Goal: Information Seeking & Learning: Check status

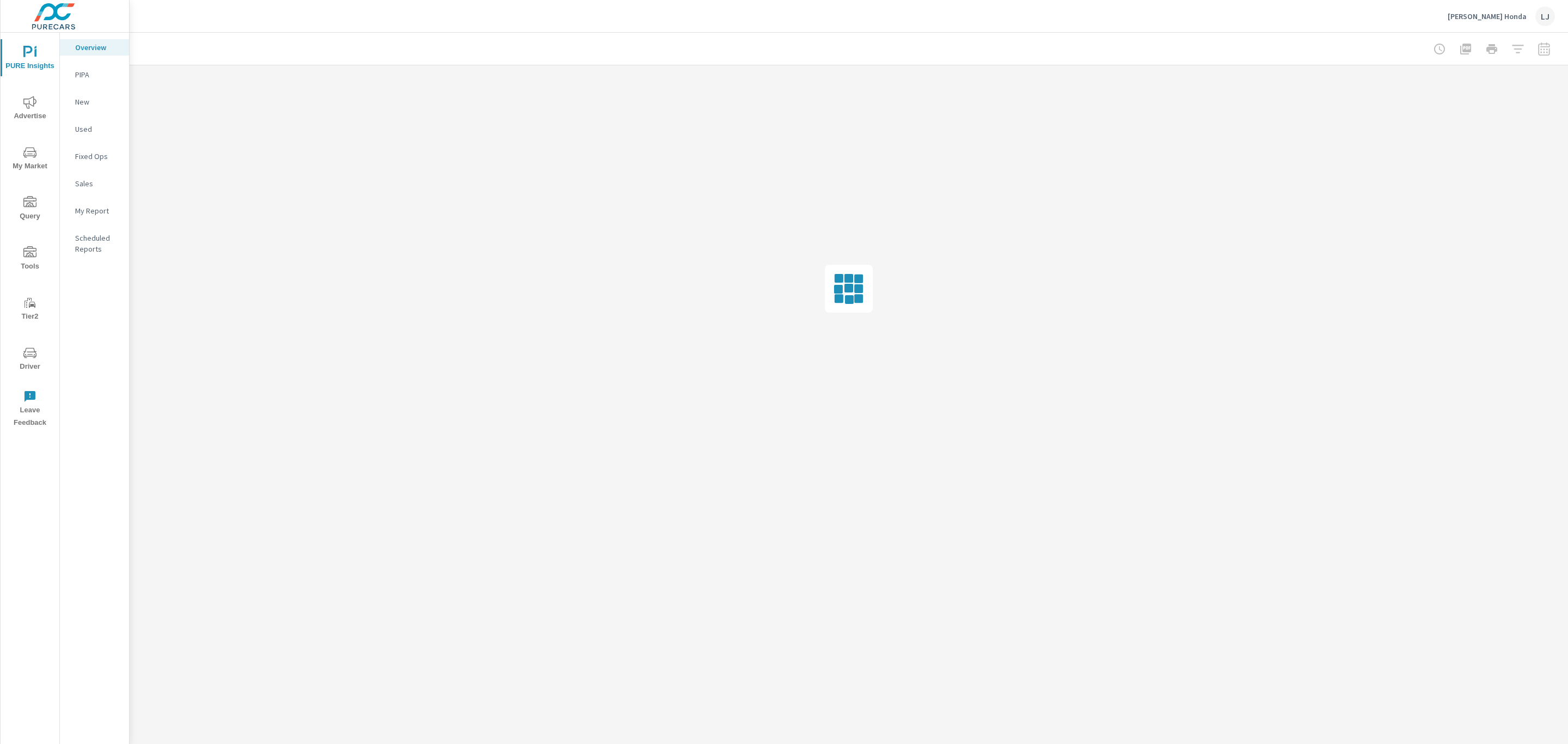
click at [19, 101] on span "Advertise" at bounding box center [30, 109] width 52 height 27
click at [91, 101] on p "PMAX" at bounding box center [98, 102] width 45 height 11
